Goal: Feedback & Contribution: Leave review/rating

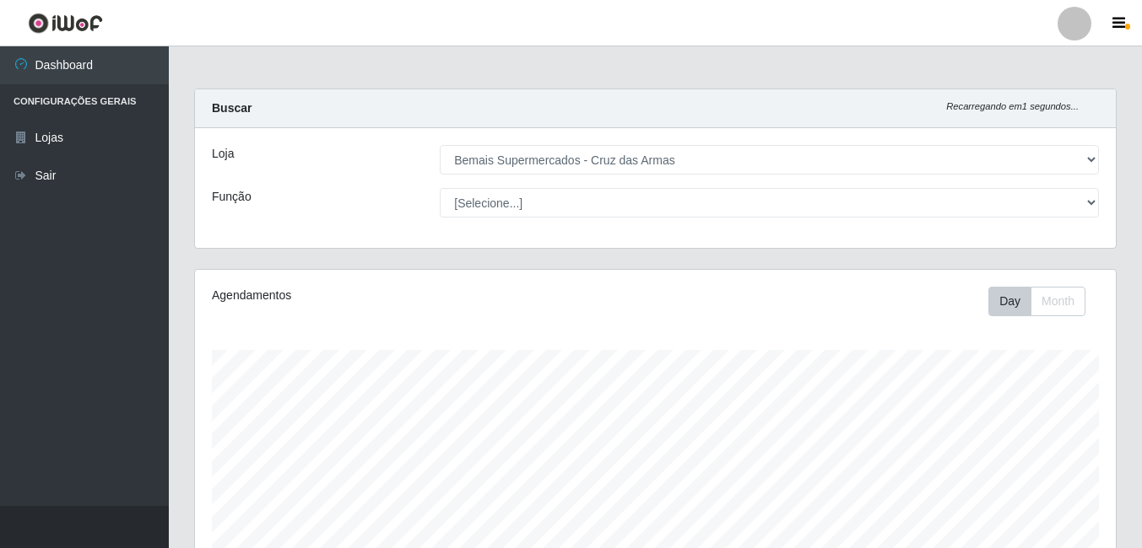
select select "412"
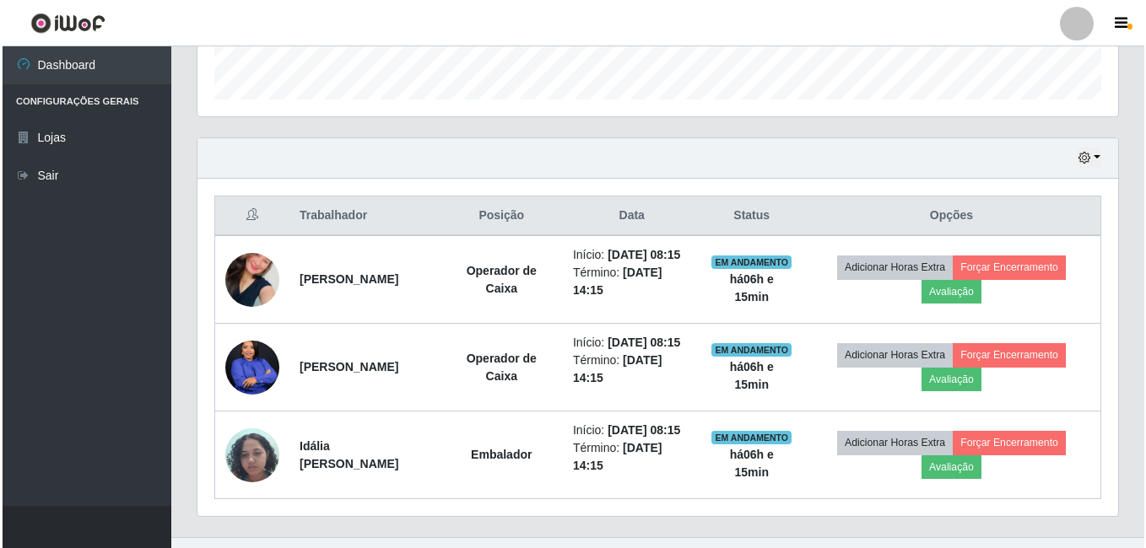
scroll to position [350, 921]
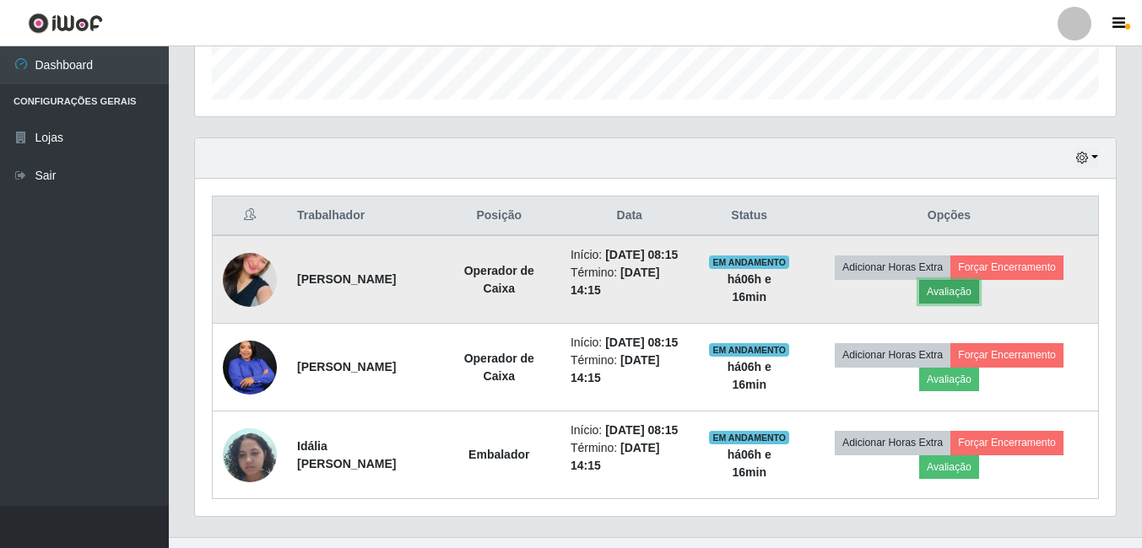
click at [964, 300] on button "Avaliação" at bounding box center [949, 292] width 60 height 24
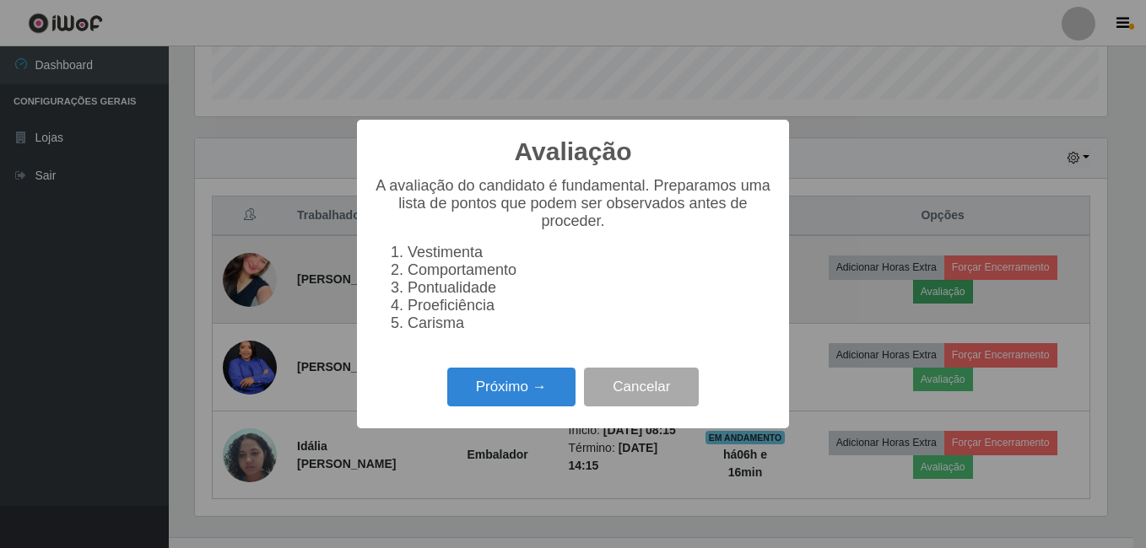
scroll to position [350, 912]
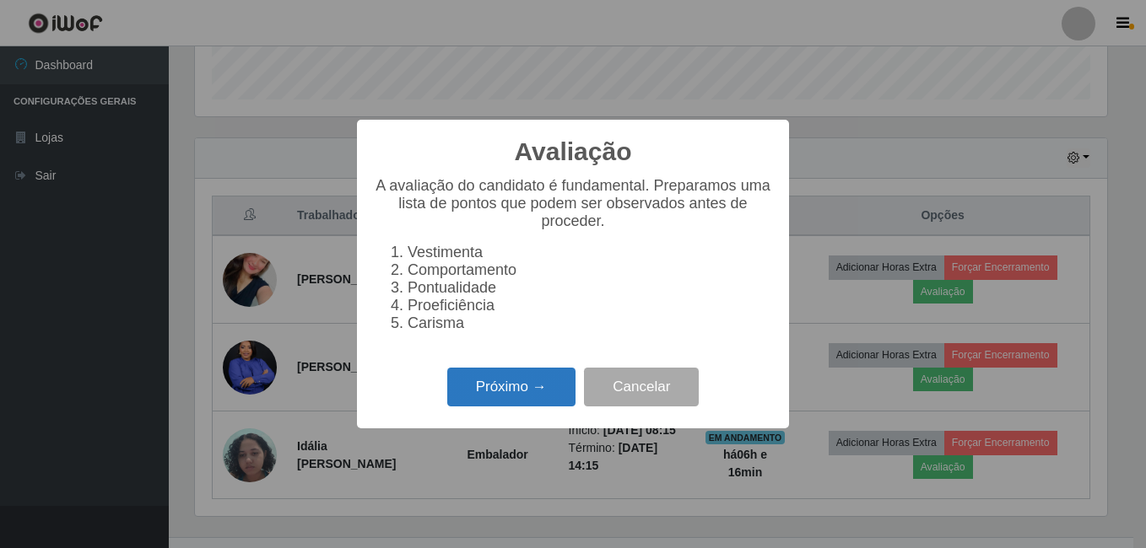
click at [519, 383] on button "Próximo →" at bounding box center [511, 388] width 128 height 40
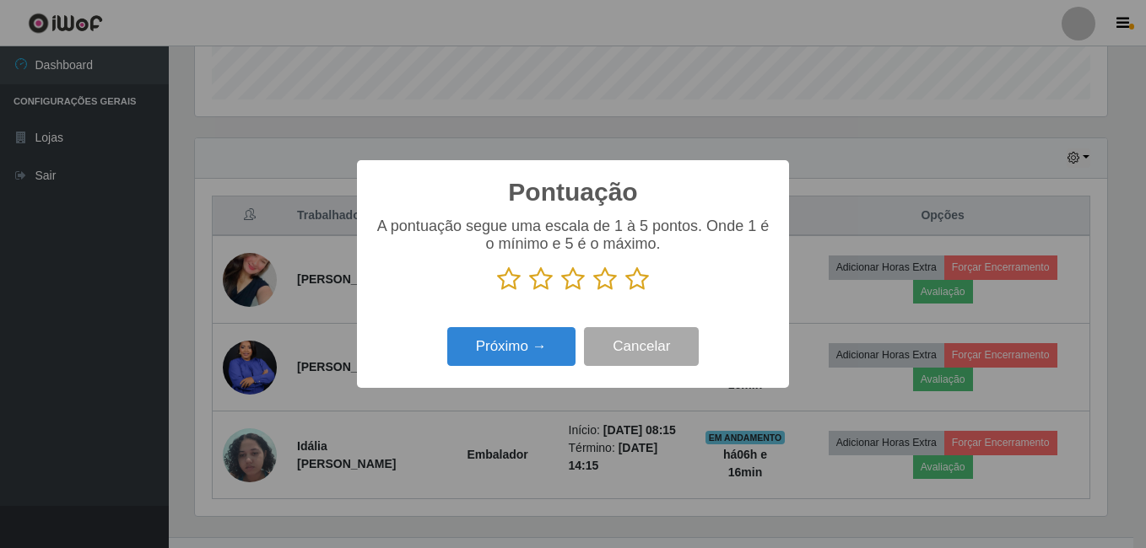
scroll to position [843463, 842901]
click at [640, 274] on icon at bounding box center [637, 279] width 24 height 25
click at [625, 292] on input "radio" at bounding box center [625, 292] width 0 height 0
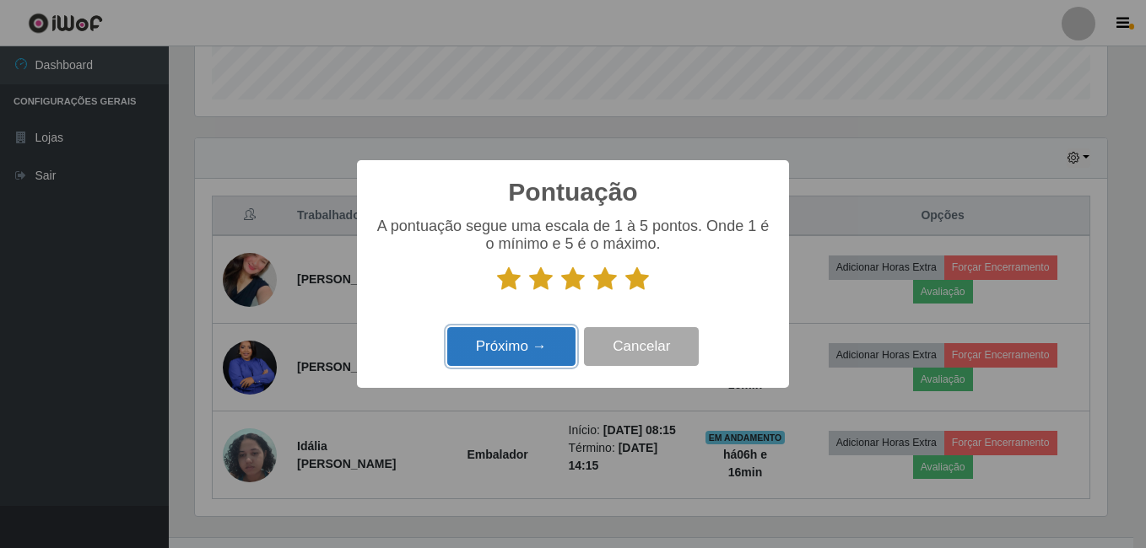
click at [531, 340] on button "Próximo →" at bounding box center [511, 347] width 128 height 40
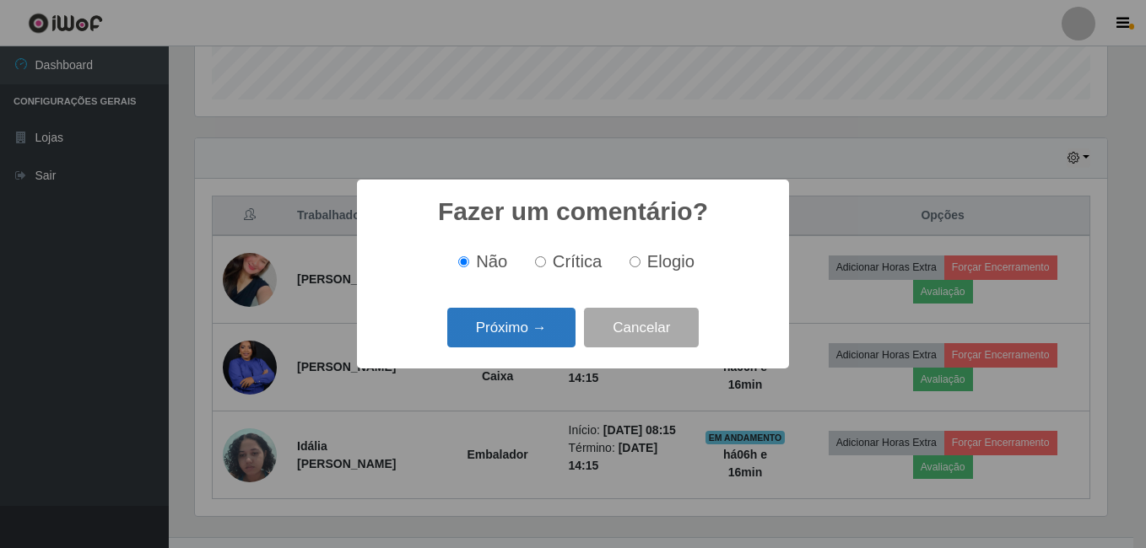
click at [532, 340] on button "Próximo →" at bounding box center [511, 328] width 128 height 40
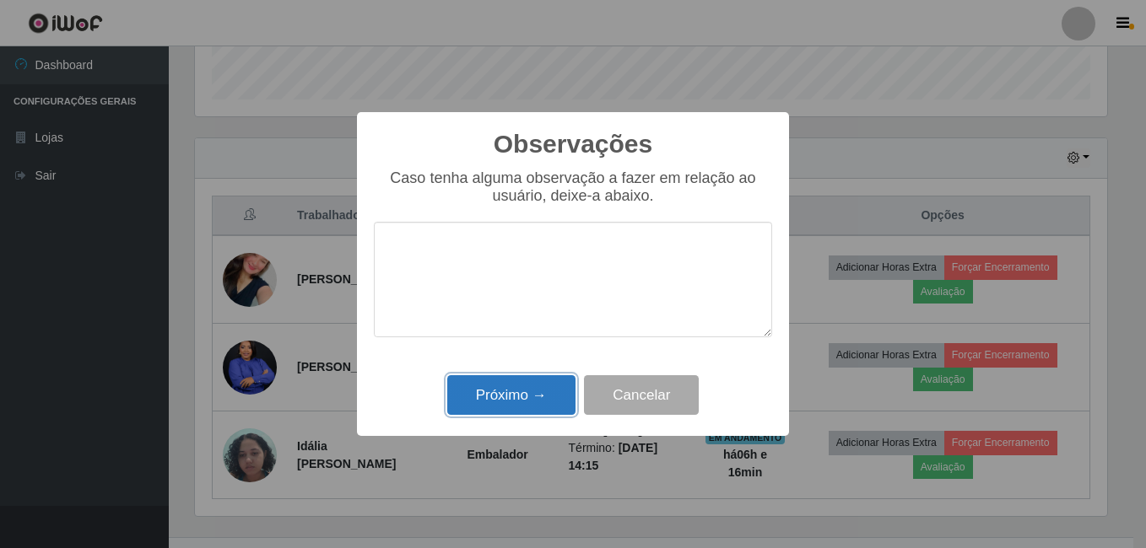
click at [522, 394] on button "Próximo →" at bounding box center [511, 395] width 128 height 40
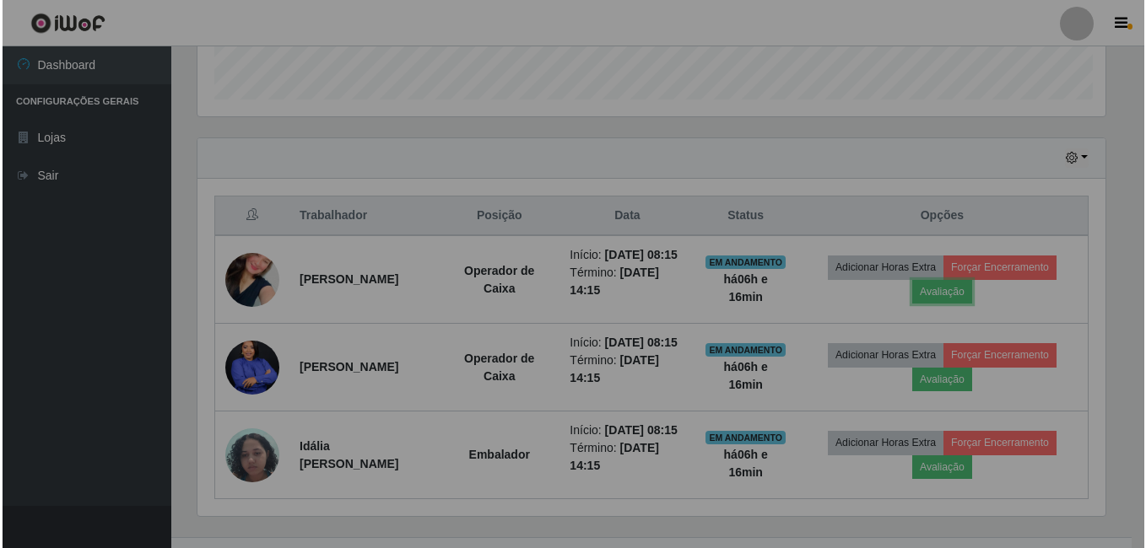
scroll to position [350, 921]
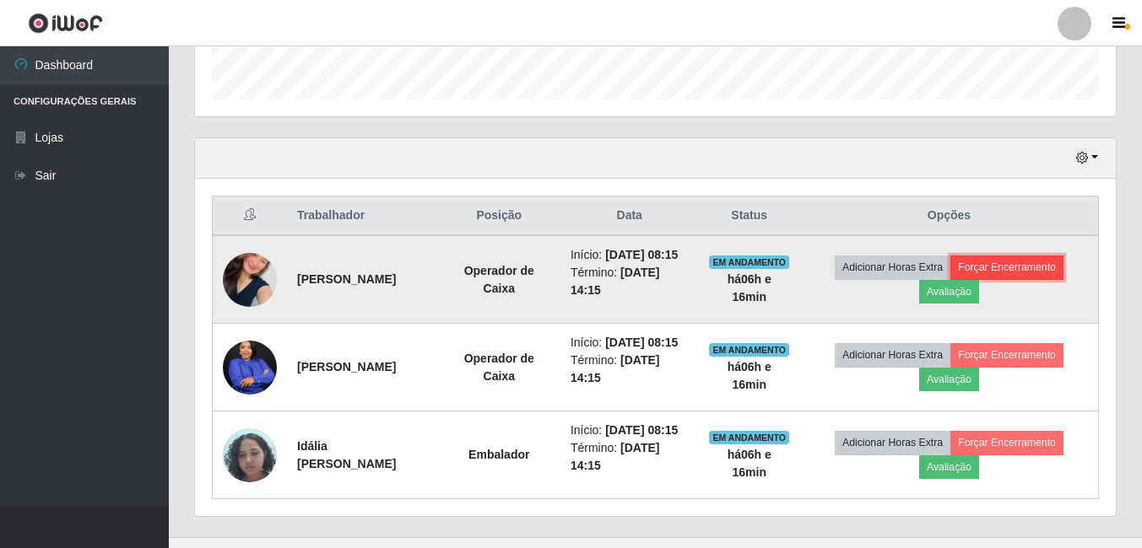
click at [1047, 278] on button "Forçar Encerramento" at bounding box center [1006, 268] width 113 height 24
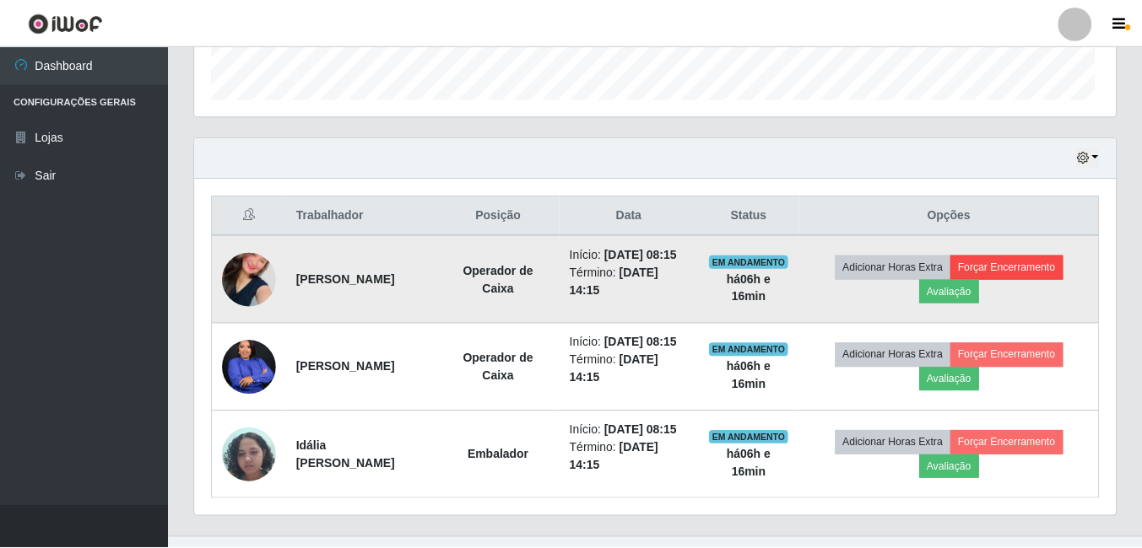
scroll to position [350, 912]
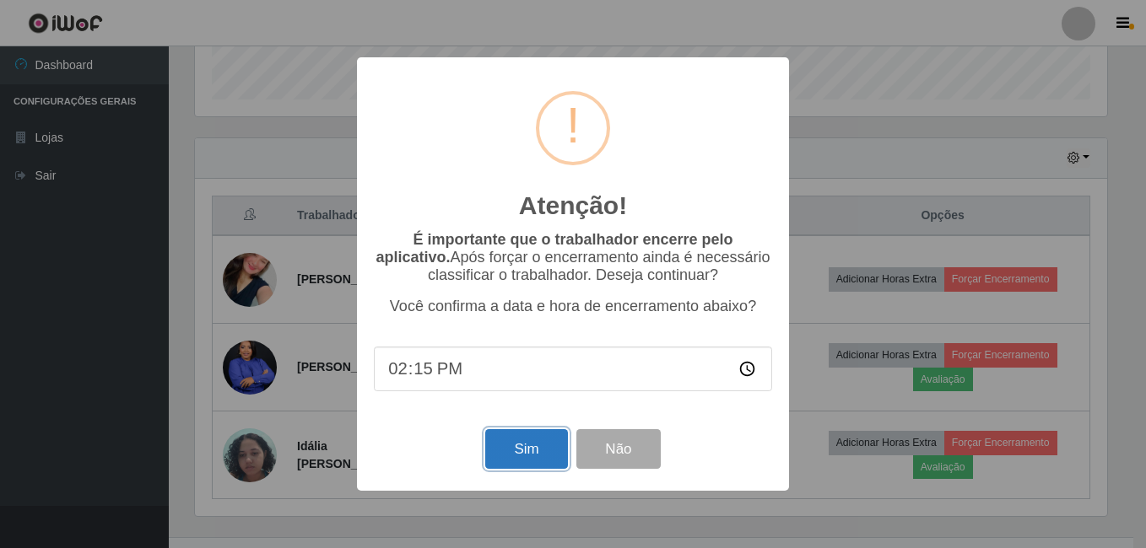
click at [536, 445] on button "Sim" at bounding box center [526, 450] width 82 height 40
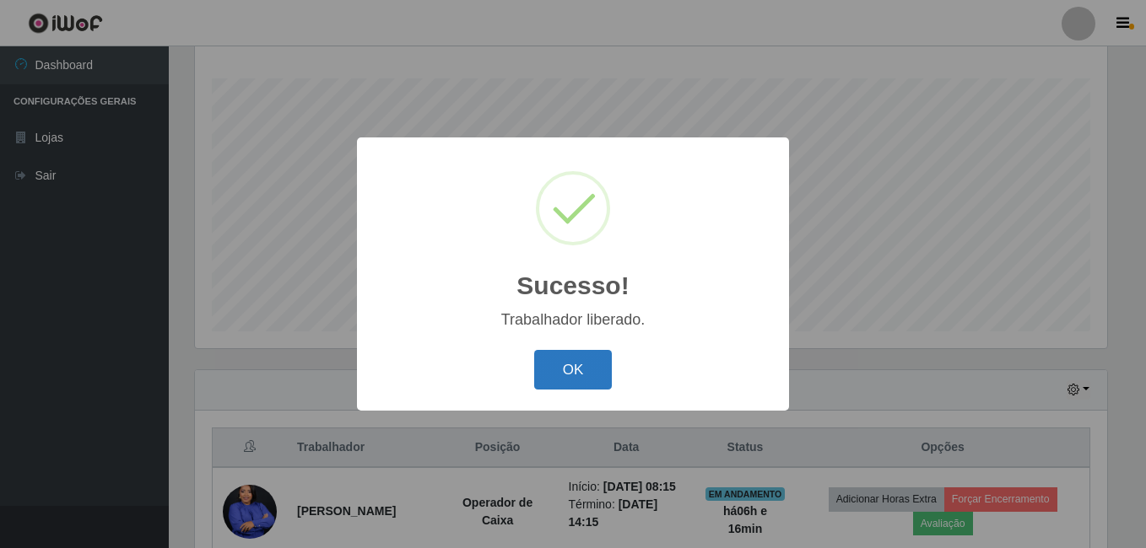
click at [579, 360] on button "OK" at bounding box center [573, 370] width 78 height 40
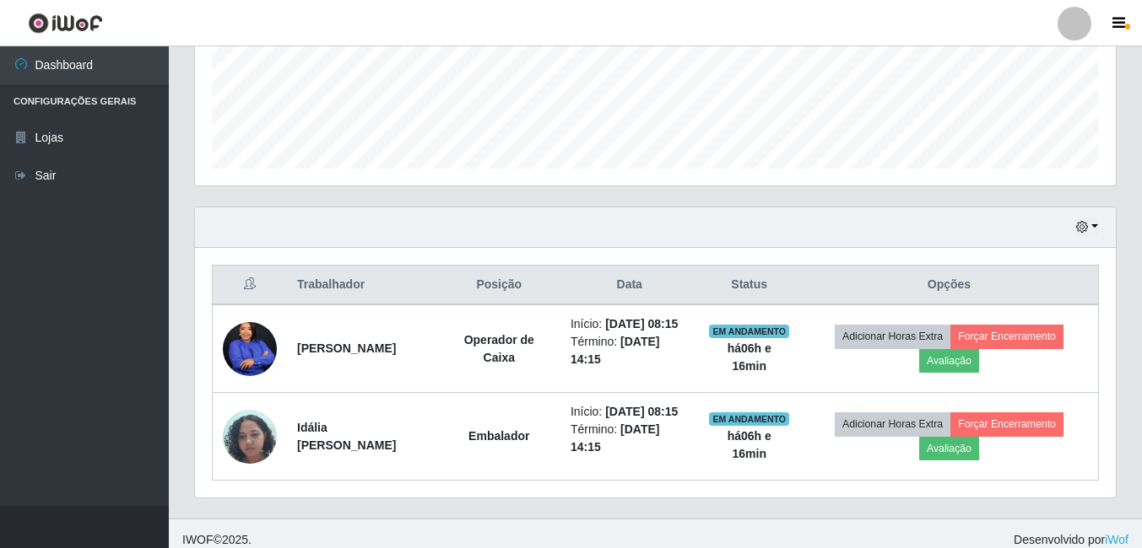
scroll to position [447, 0]
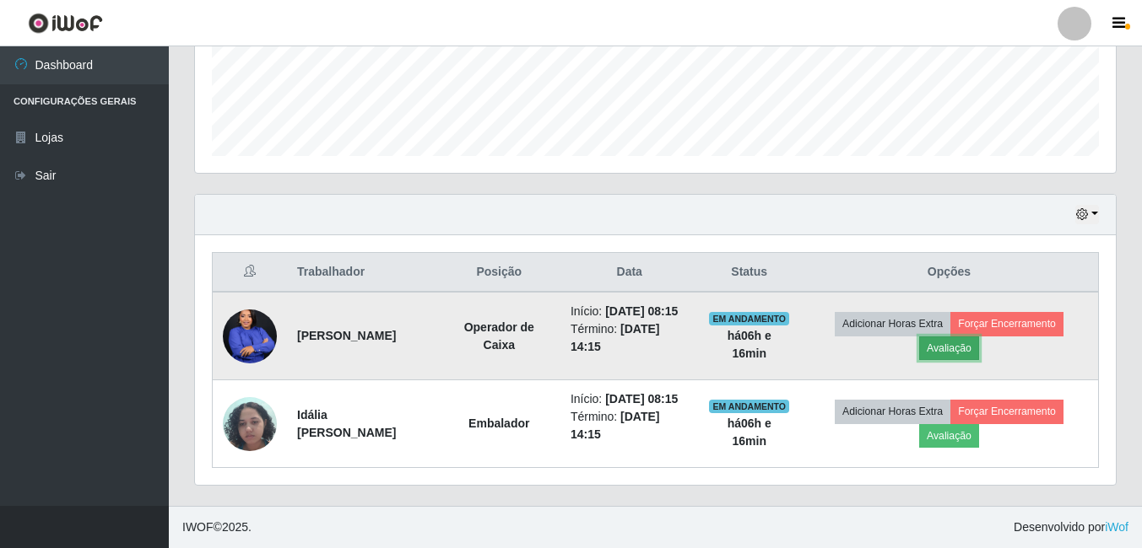
click at [967, 350] on button "Avaliação" at bounding box center [949, 349] width 60 height 24
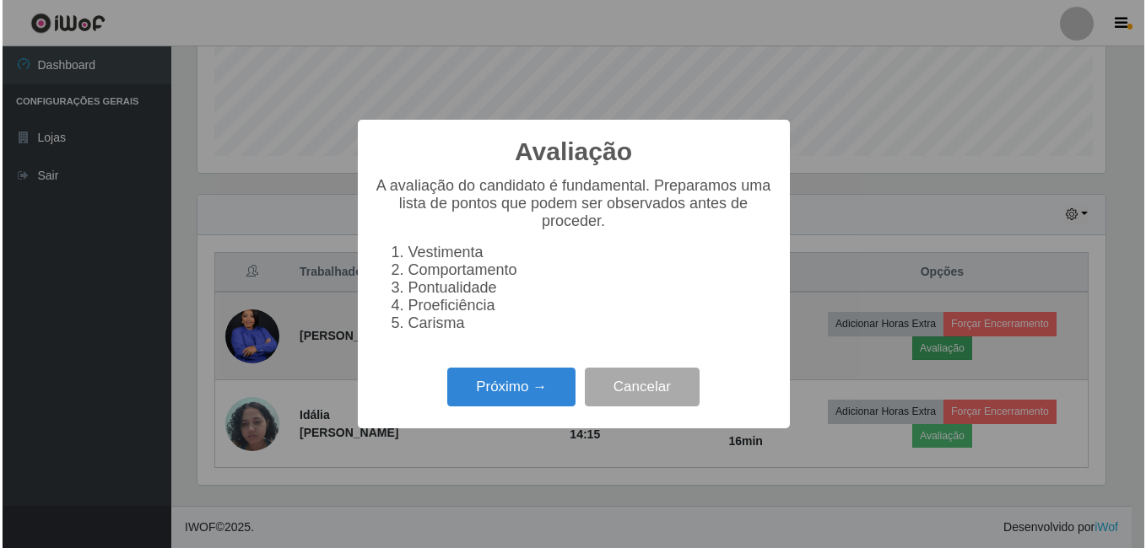
scroll to position [350, 912]
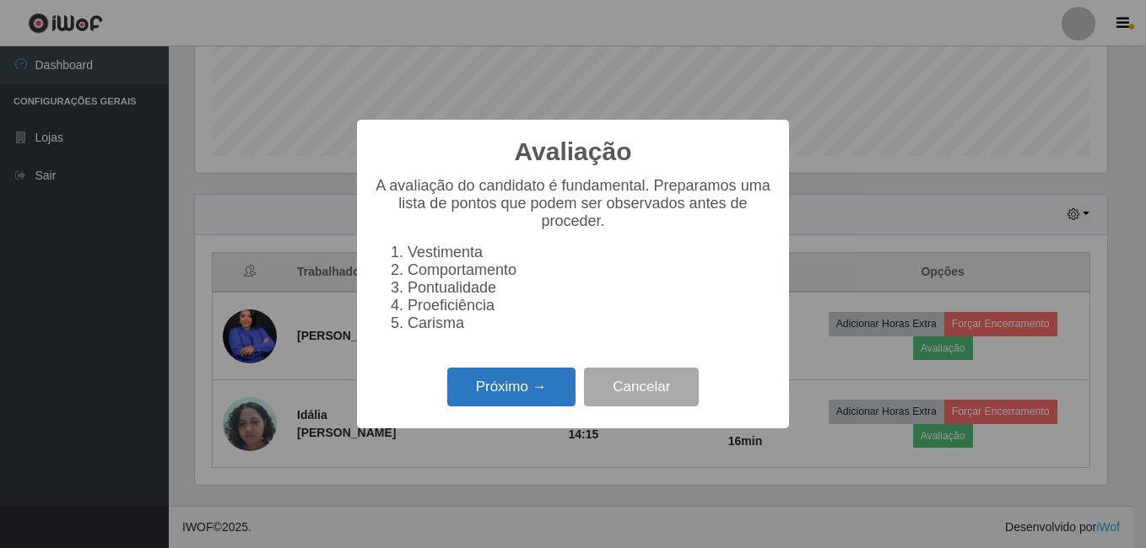
click at [529, 399] on button "Próximo →" at bounding box center [511, 388] width 128 height 40
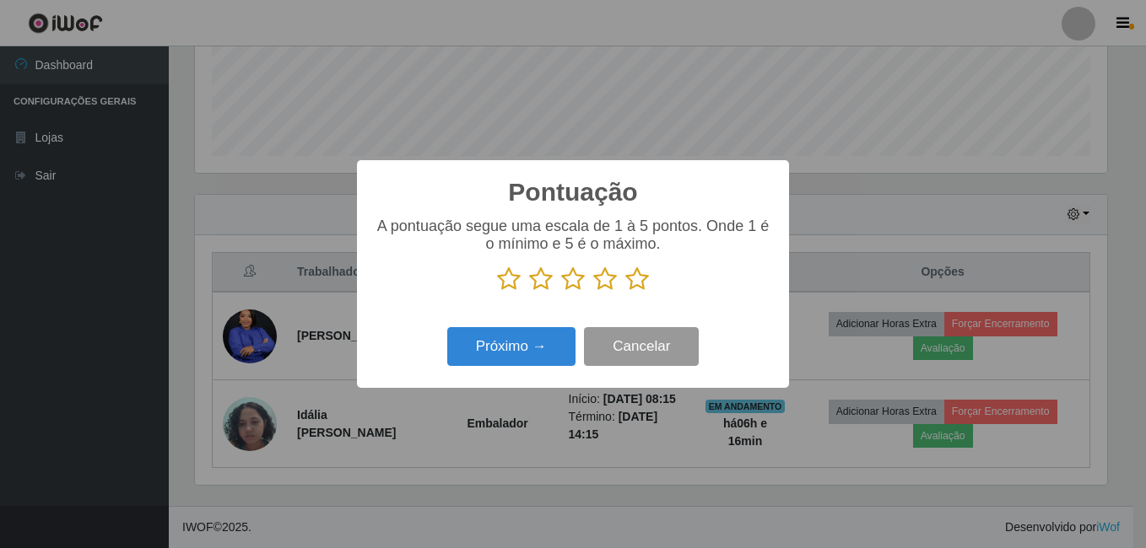
scroll to position [843463, 842901]
click at [640, 276] on icon at bounding box center [637, 279] width 24 height 25
click at [625, 292] on input "radio" at bounding box center [625, 292] width 0 height 0
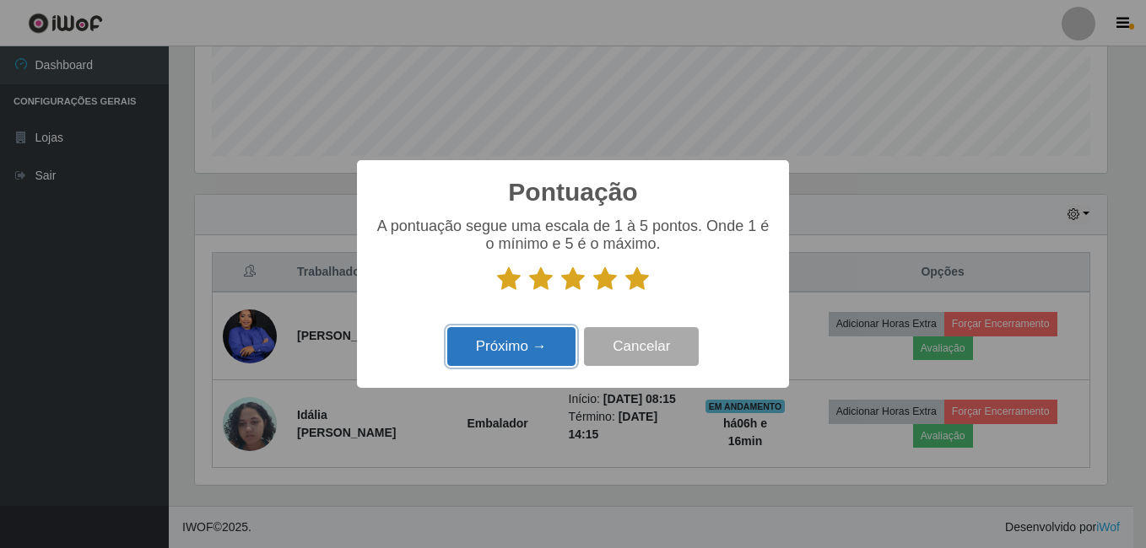
click at [520, 339] on button "Próximo →" at bounding box center [511, 347] width 128 height 40
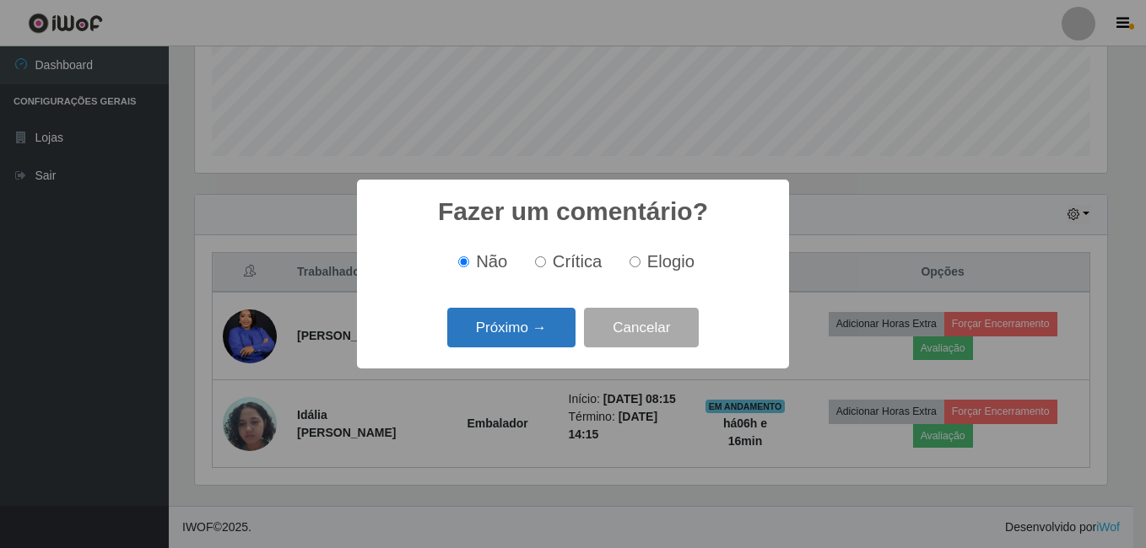
click at [567, 322] on button "Próximo →" at bounding box center [511, 328] width 128 height 40
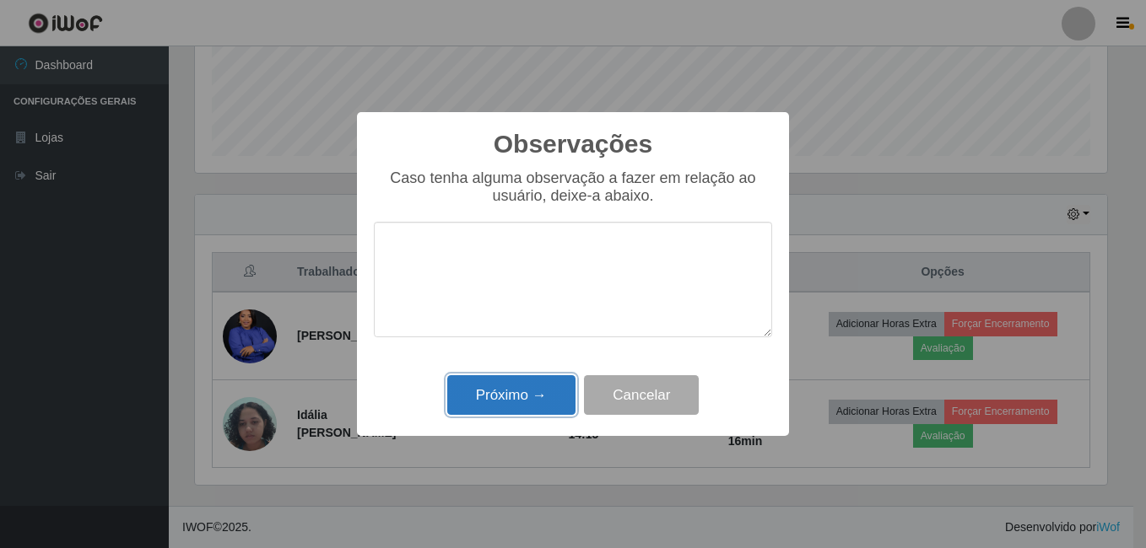
click at [505, 384] on button "Próximo →" at bounding box center [511, 395] width 128 height 40
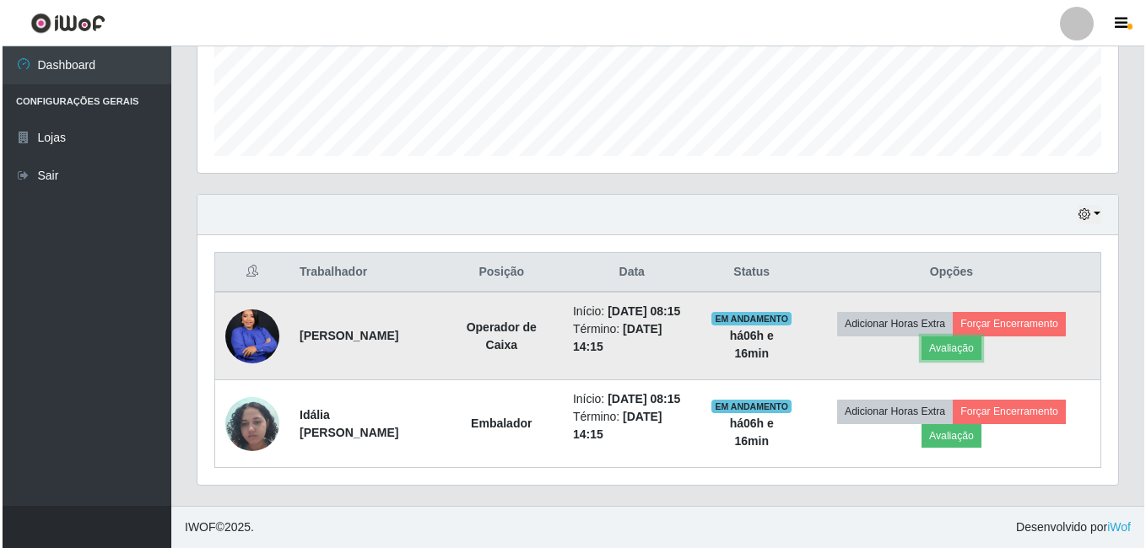
scroll to position [350, 921]
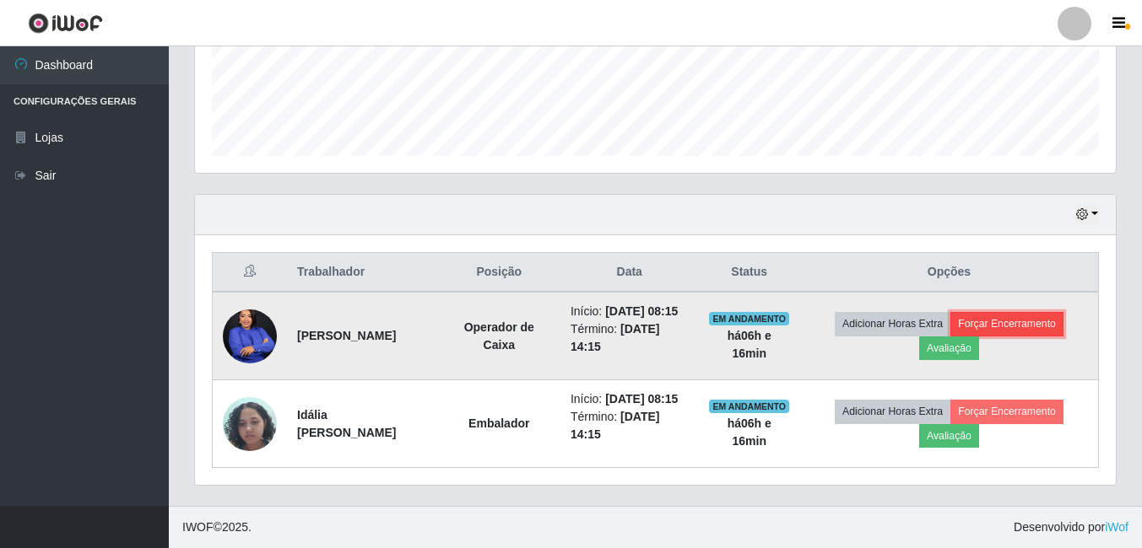
click at [1020, 323] on button "Forçar Encerramento" at bounding box center [1006, 324] width 113 height 24
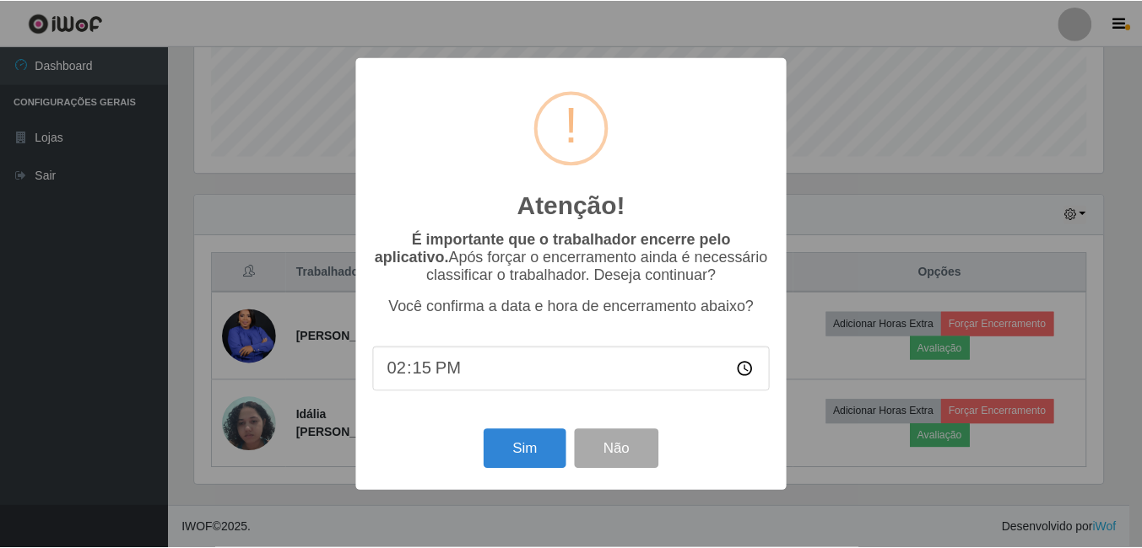
scroll to position [350, 912]
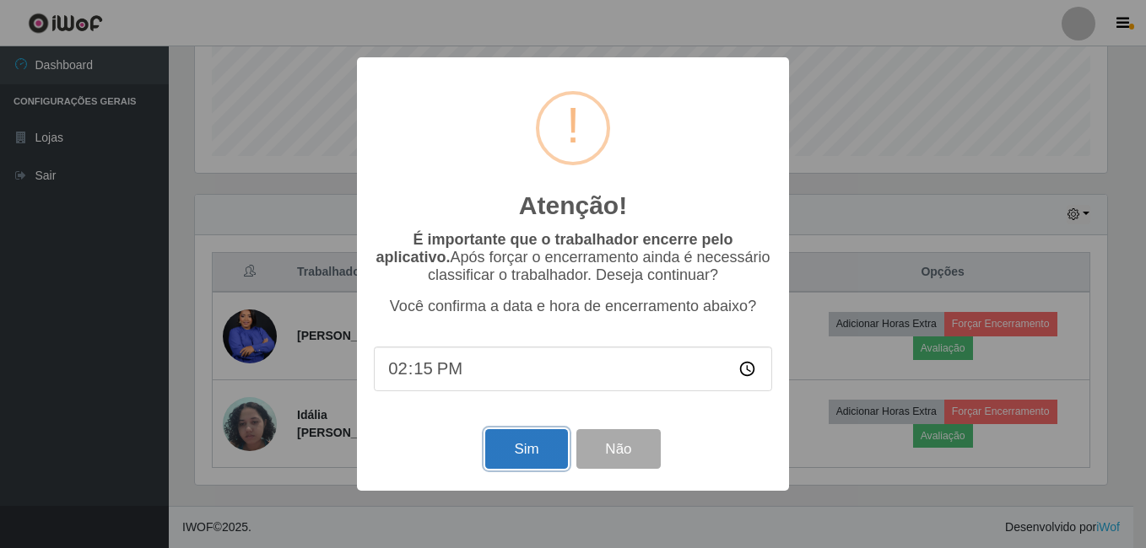
click at [543, 443] on button "Sim" at bounding box center [526, 450] width 82 height 40
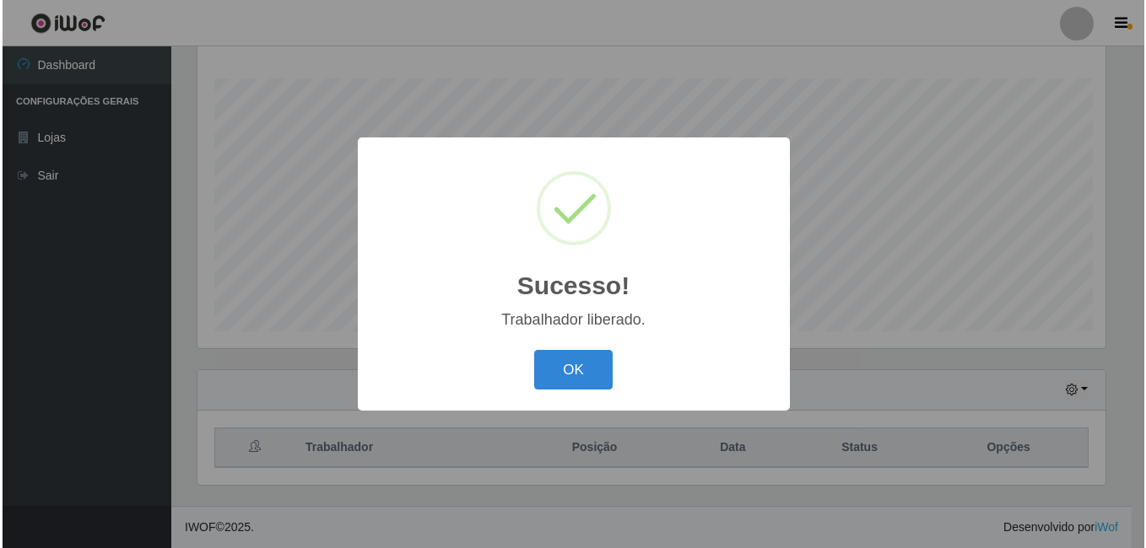
scroll to position [0, 0]
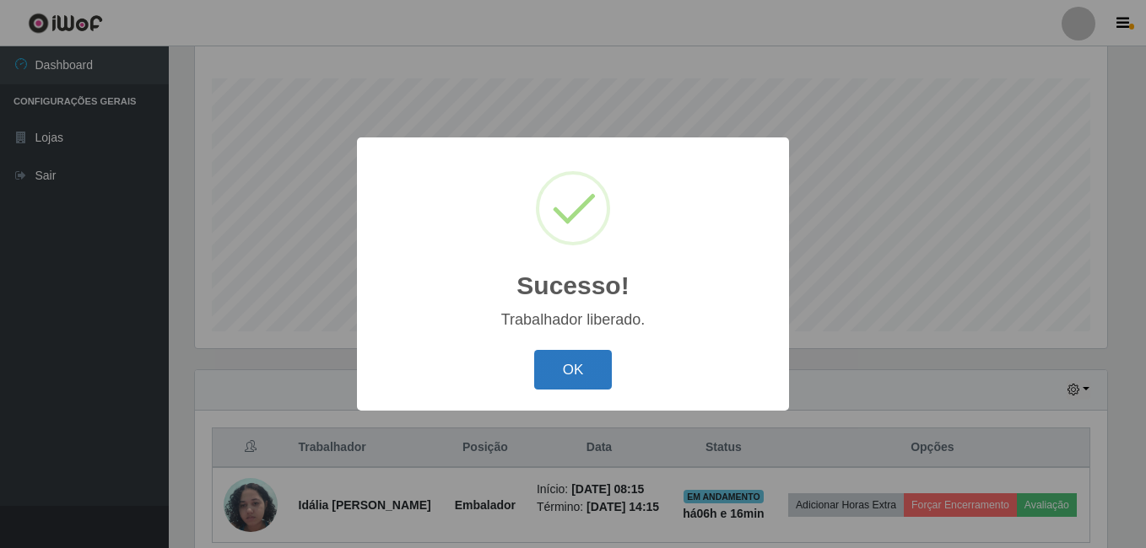
click at [583, 381] on button "OK" at bounding box center [573, 370] width 78 height 40
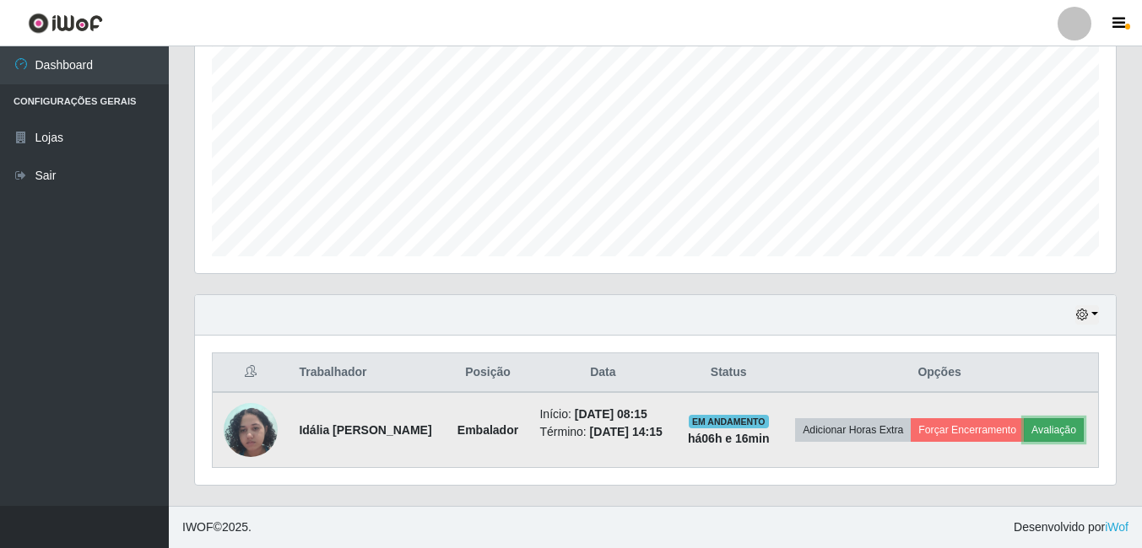
click at [1024, 426] on button "Avaliação" at bounding box center [1054, 431] width 60 height 24
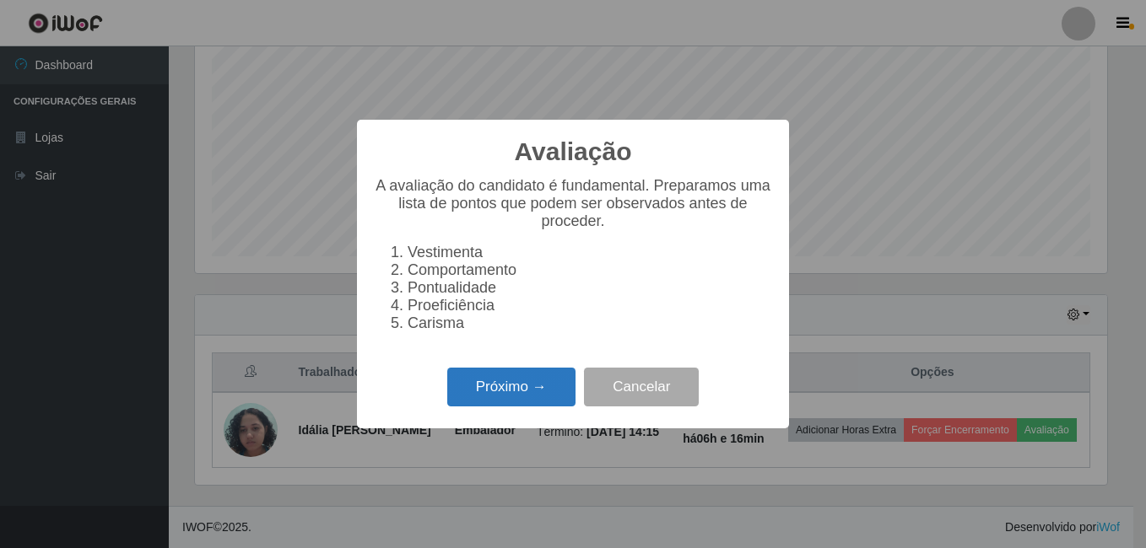
click at [560, 399] on button "Próximo →" at bounding box center [511, 388] width 128 height 40
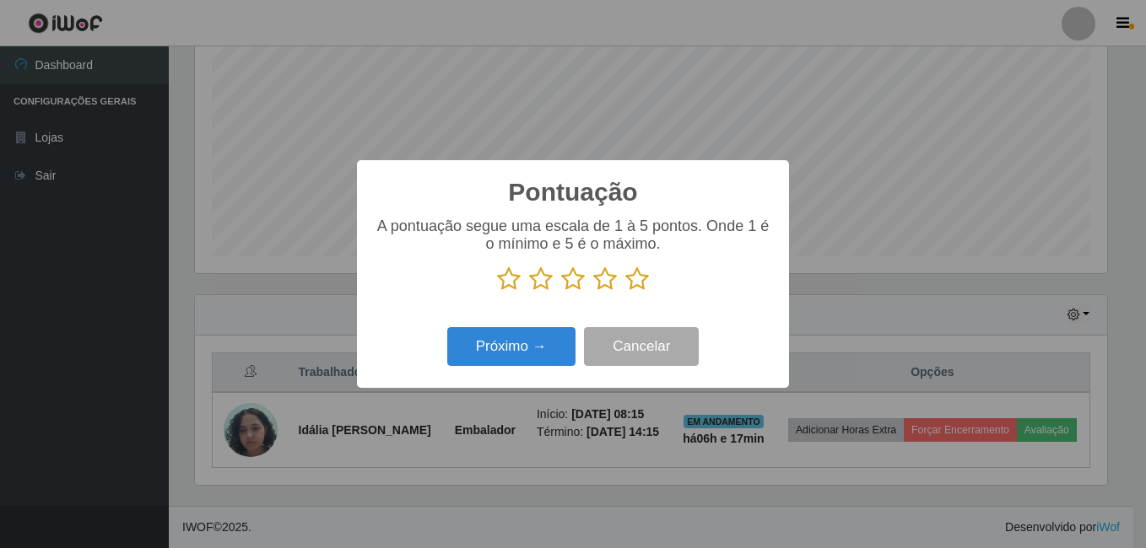
click at [574, 277] on icon at bounding box center [573, 279] width 24 height 25
click at [561, 292] on input "radio" at bounding box center [561, 292] width 0 height 0
click at [545, 359] on button "Próximo →" at bounding box center [511, 347] width 128 height 40
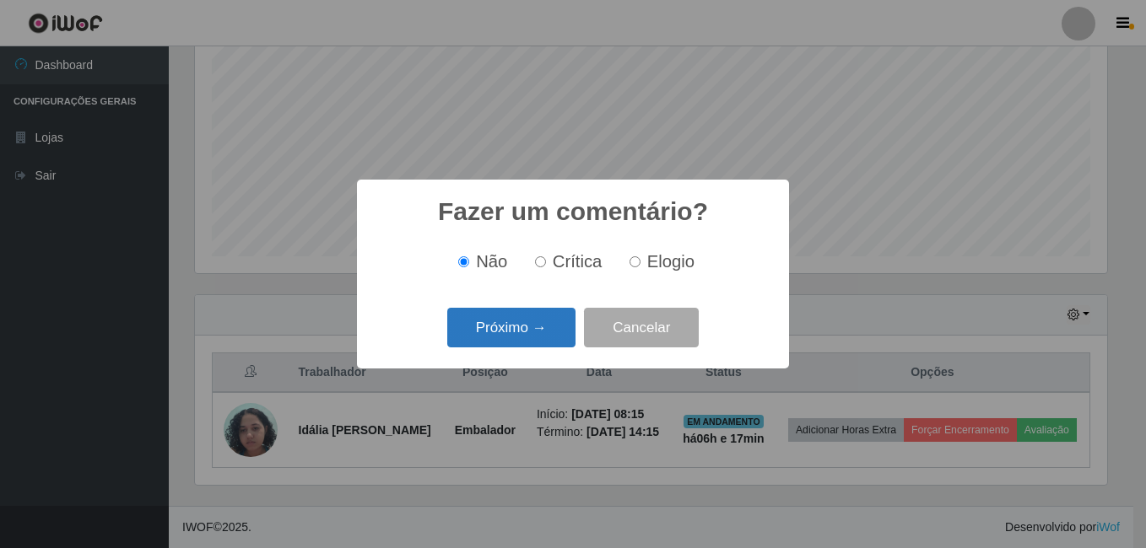
click at [544, 334] on button "Próximo →" at bounding box center [511, 328] width 128 height 40
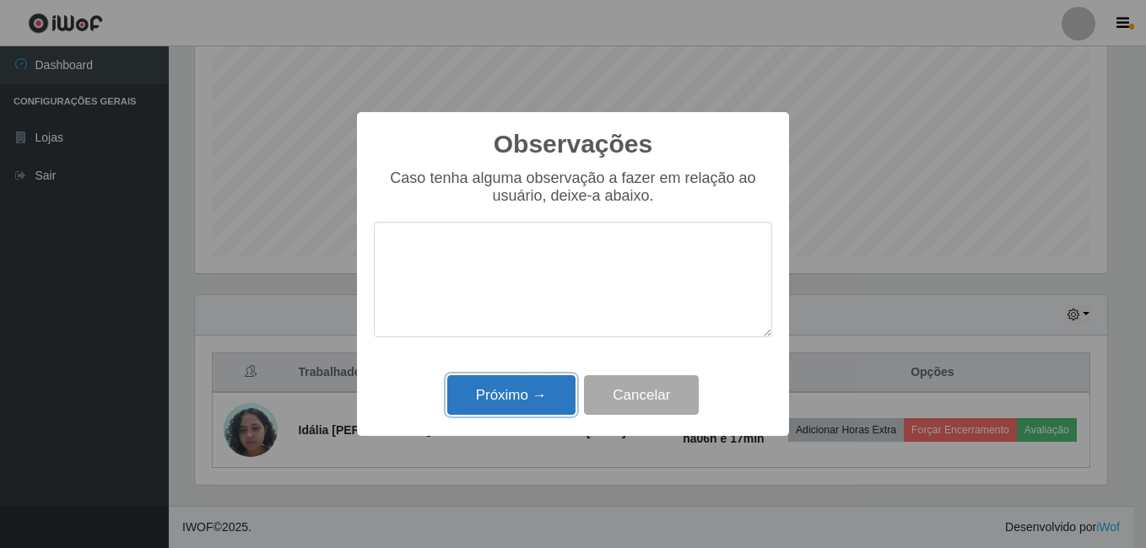
click at [550, 395] on button "Próximo →" at bounding box center [511, 395] width 128 height 40
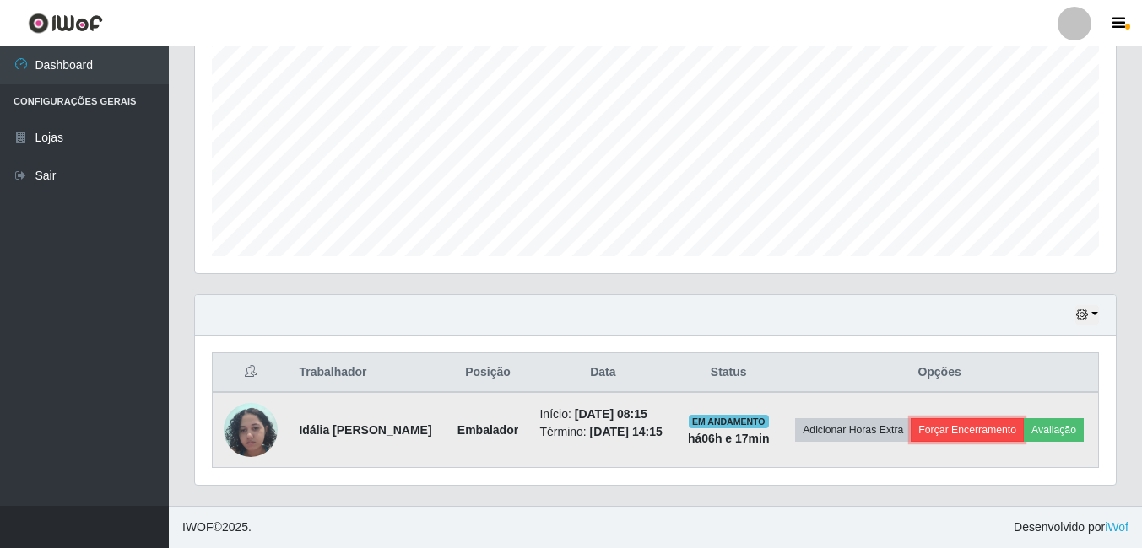
click at [1001, 419] on button "Forçar Encerramento" at bounding box center [966, 431] width 113 height 24
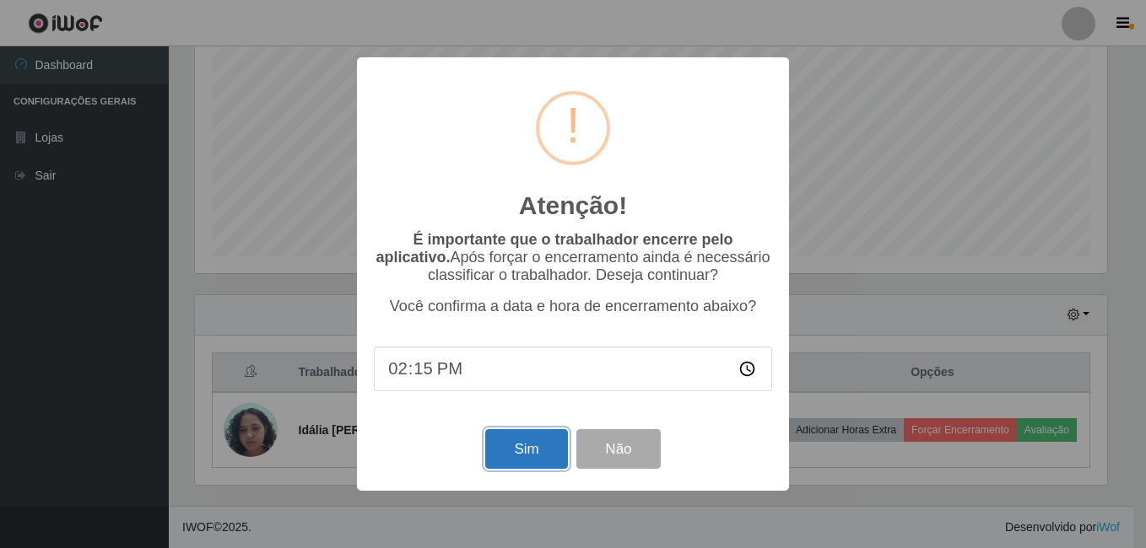
click at [548, 443] on button "Sim" at bounding box center [526, 450] width 82 height 40
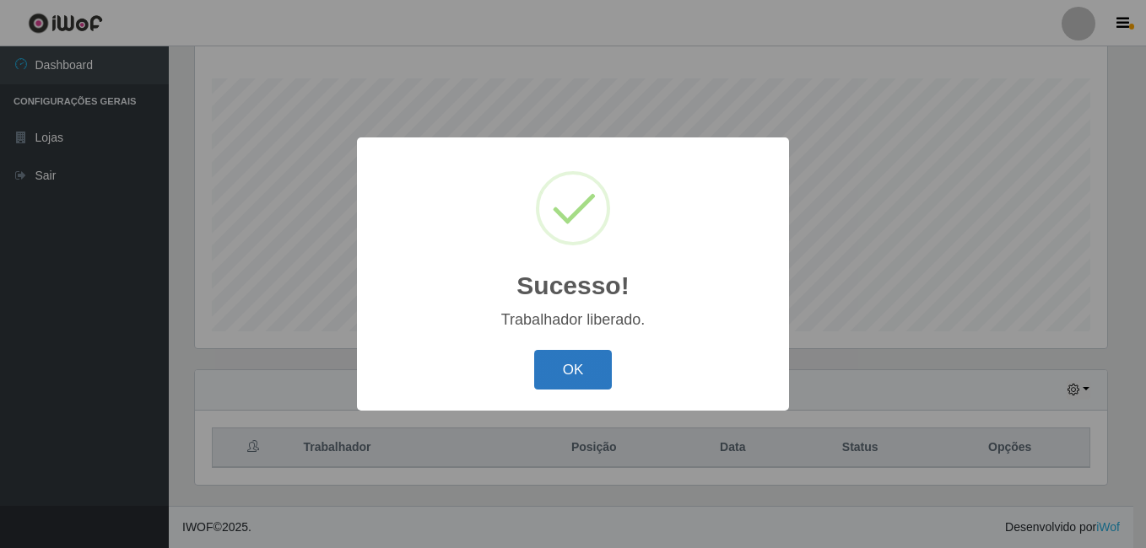
click at [592, 374] on button "OK" at bounding box center [573, 370] width 78 height 40
